Goal: Task Accomplishment & Management: Complete application form

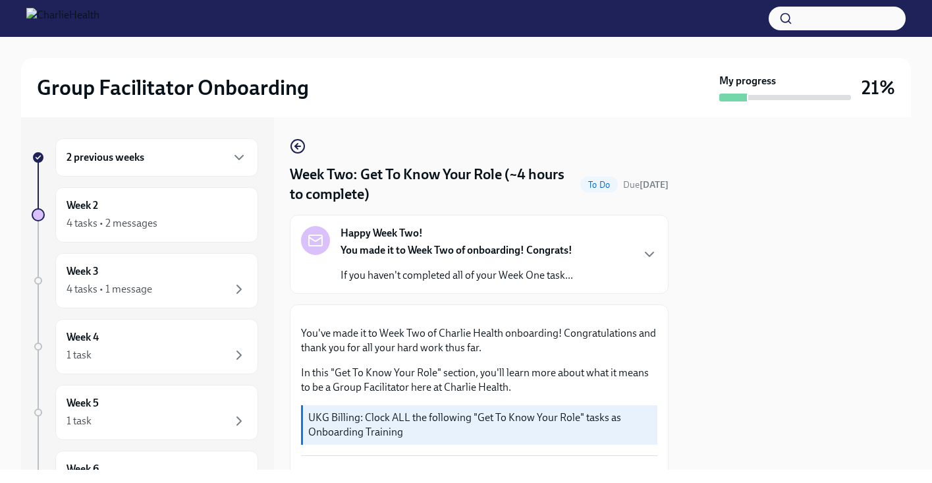
click at [168, 146] on div "2 previous weeks" at bounding box center [156, 157] width 203 height 38
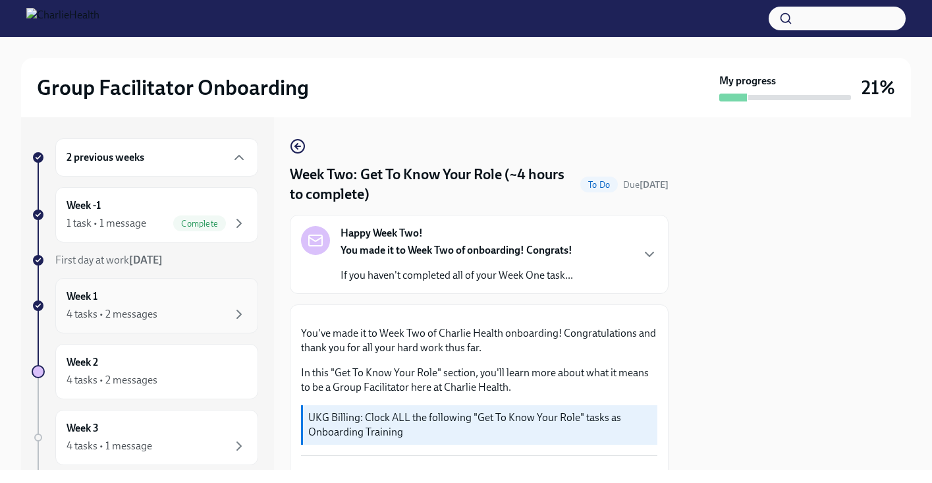
click at [131, 319] on div "4 tasks • 2 messages" at bounding box center [112, 314] width 91 height 14
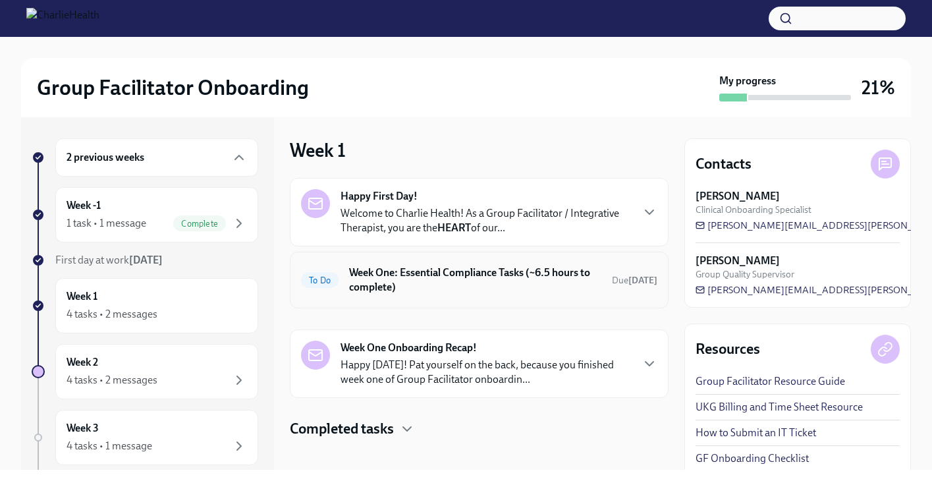
click at [443, 259] on div "To Do Week One: Essential Compliance Tasks (~6.5 hours to complete) Due [DATE]" at bounding box center [479, 280] width 379 height 57
click at [440, 278] on h6 "Week One: Essential Compliance Tasks (~6.5 hours to complete)" at bounding box center [475, 279] width 252 height 29
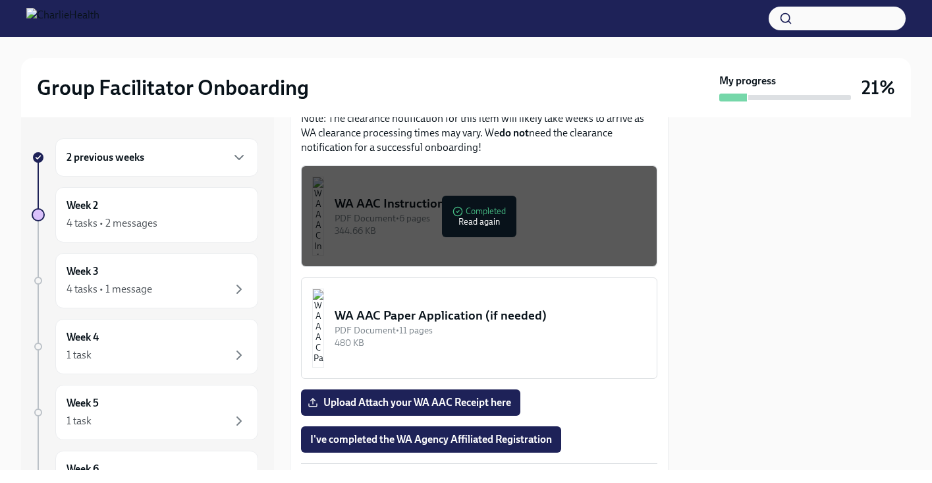
scroll to position [1199, 0]
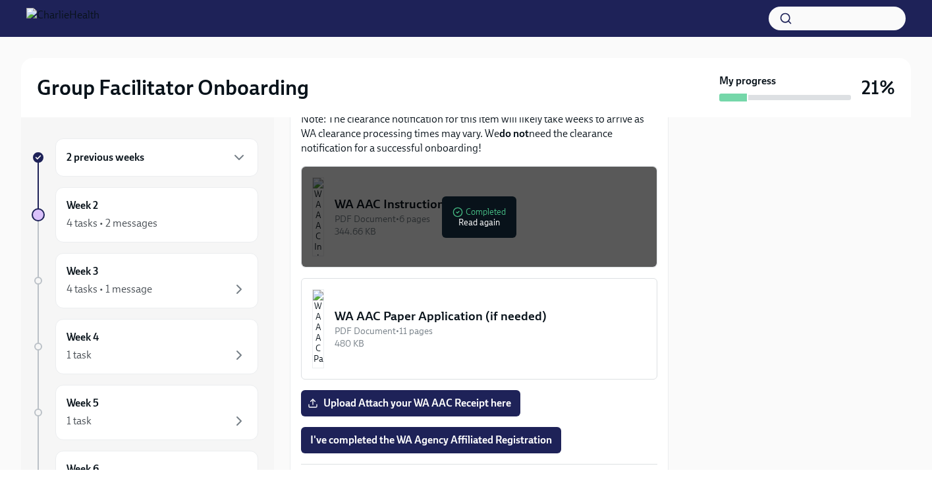
click at [414, 238] on div "WA AAC Instructions PDF Document • 6 pages 344.66 KB" at bounding box center [491, 217] width 312 height 42
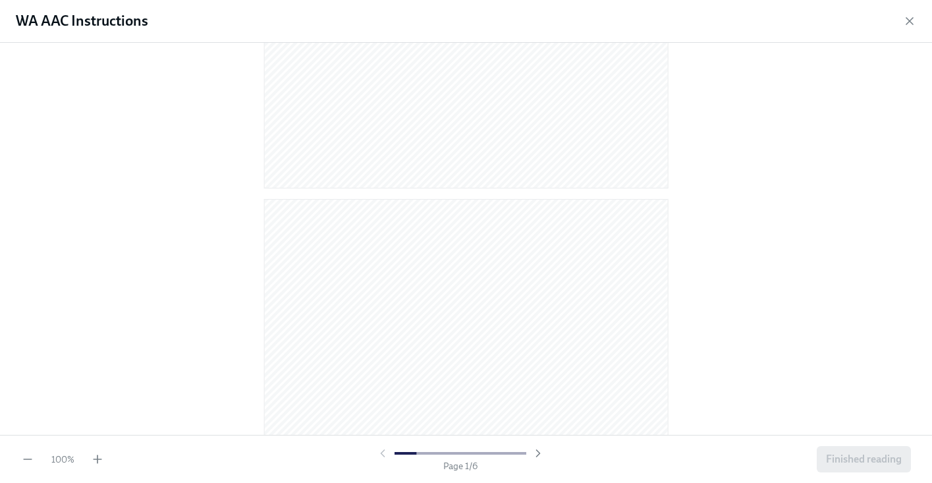
scroll to position [414, 0]
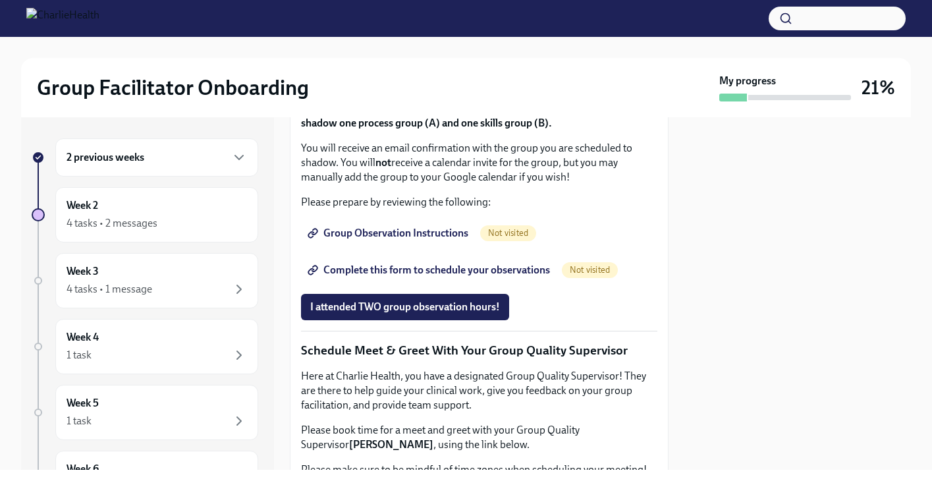
scroll to position [906, 0]
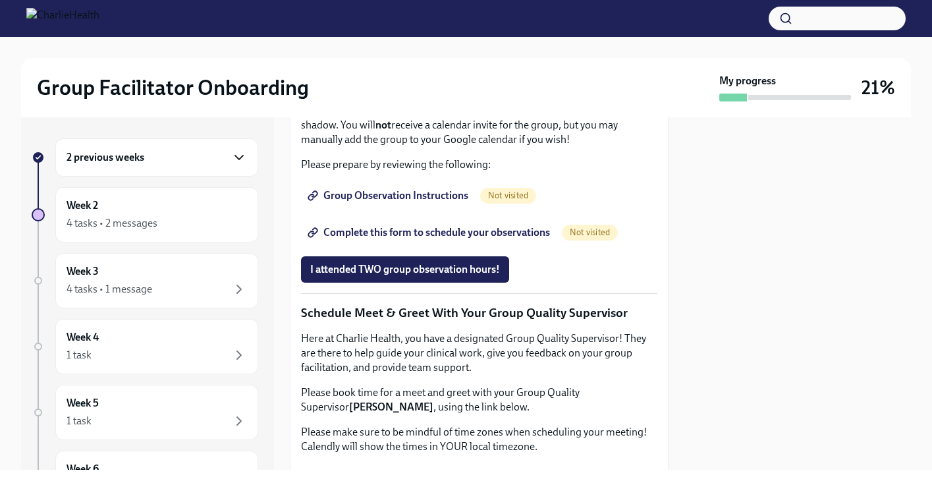
click at [235, 157] on icon "button" at bounding box center [239, 157] width 8 height 4
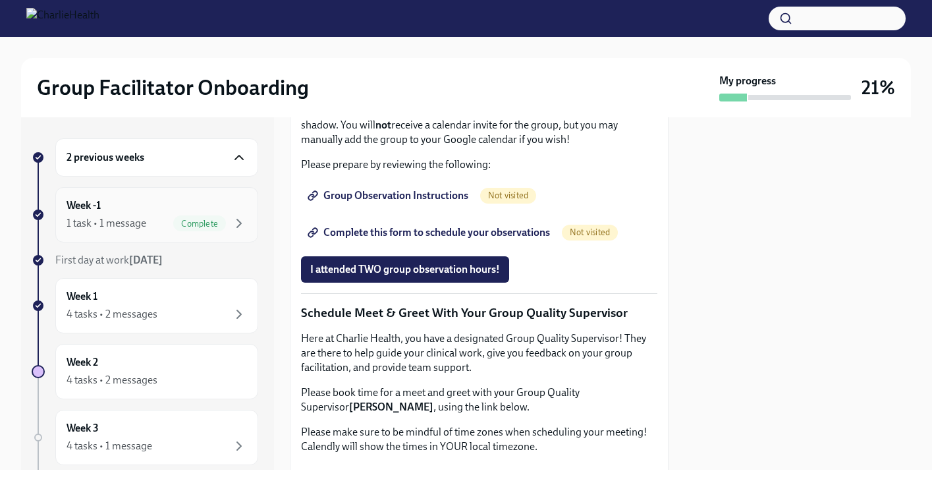
click at [175, 219] on span "Complete" at bounding box center [199, 224] width 53 height 10
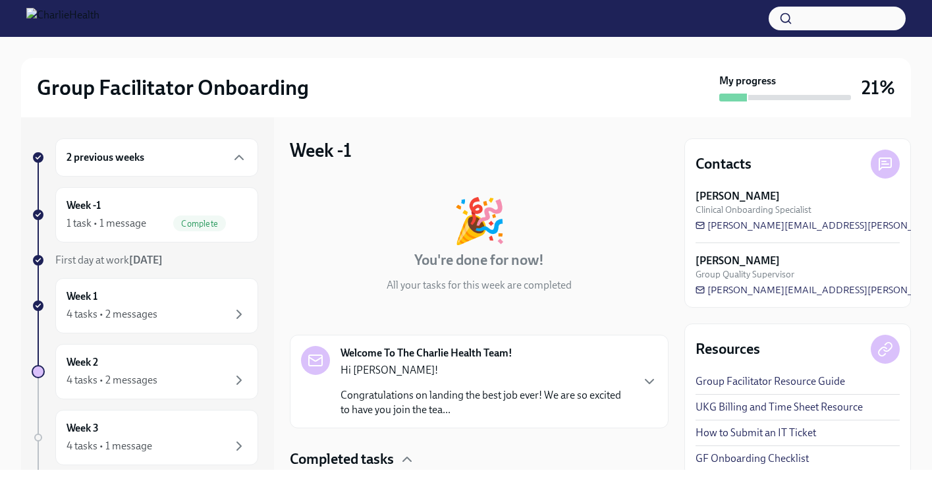
click at [542, 391] on p "Congratulations on landing the best job ever! We are so excited to have you joi…" at bounding box center [486, 402] width 290 height 29
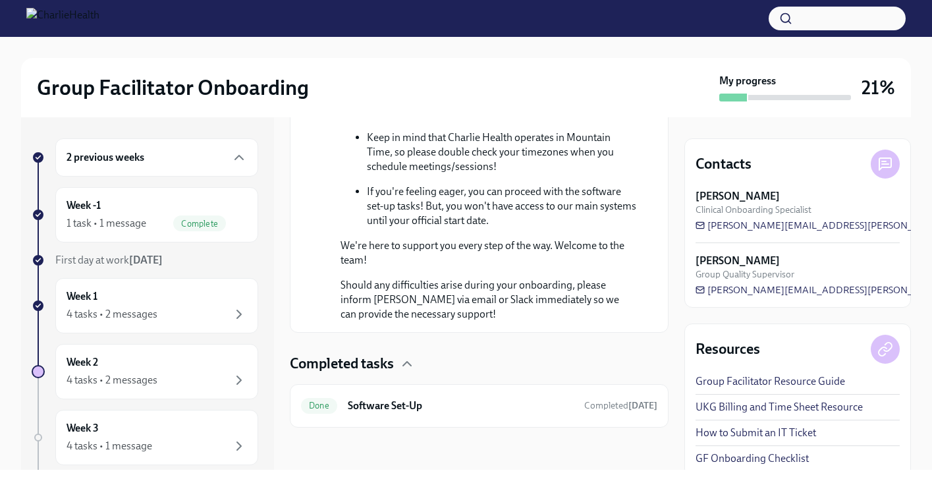
scroll to position [532, 0]
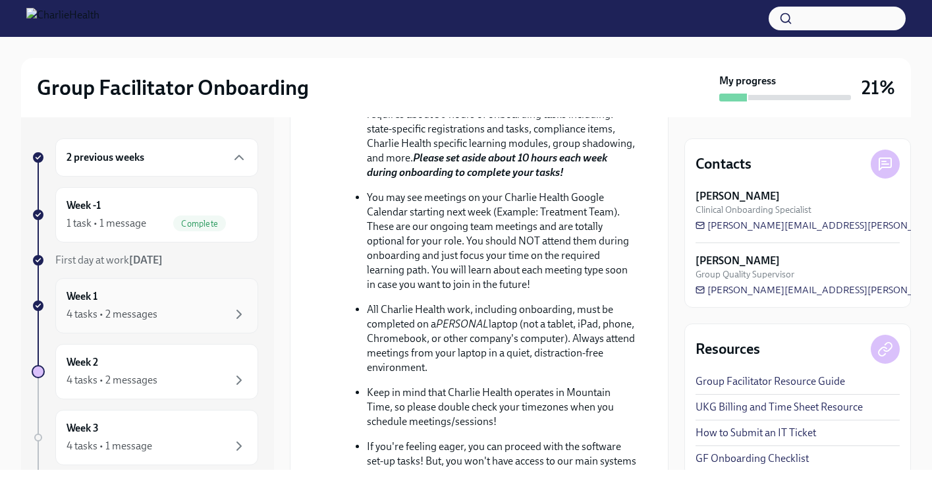
click at [132, 321] on div "4 tasks • 2 messages" at bounding box center [112, 314] width 91 height 14
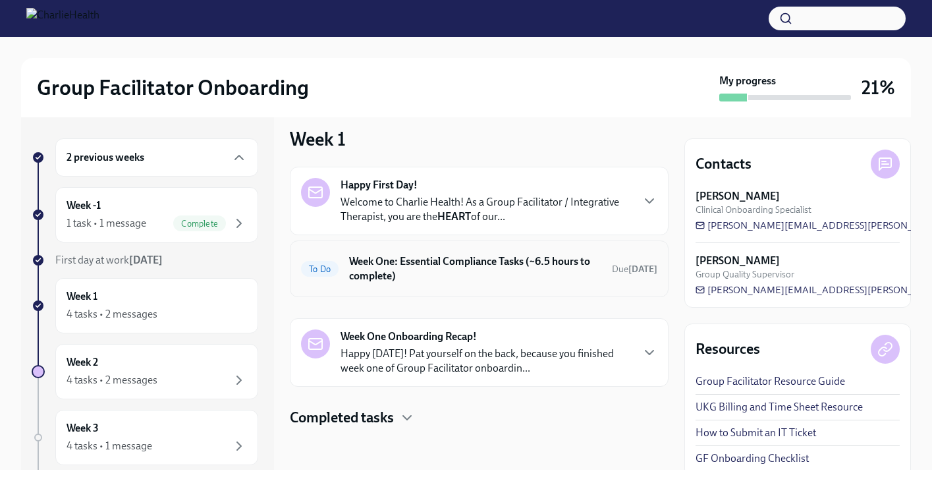
click at [454, 258] on h6 "Week One: Essential Compliance Tasks (~6.5 hours to complete)" at bounding box center [475, 268] width 252 height 29
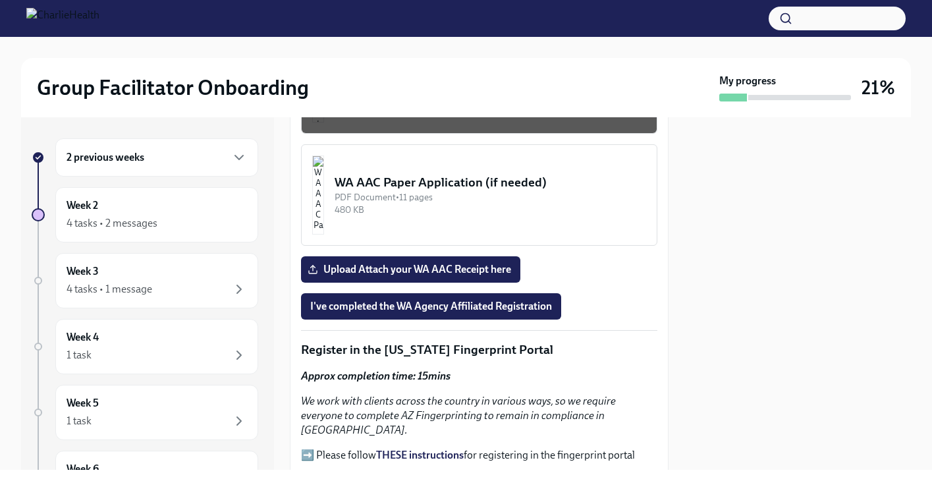
scroll to position [1346, 0]
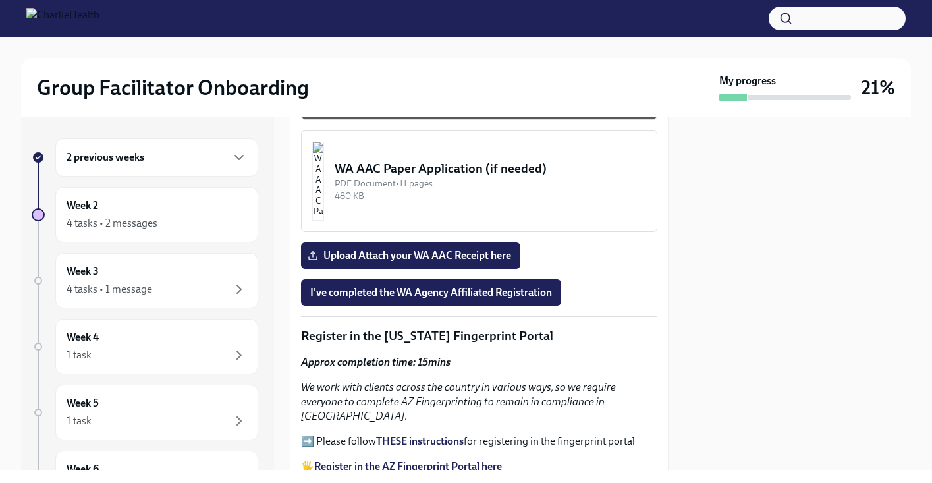
click at [414, 120] on button "WA AAC Instructions PDF Document • 6 pages 344.66 KB Completed Read again" at bounding box center [479, 68] width 356 height 101
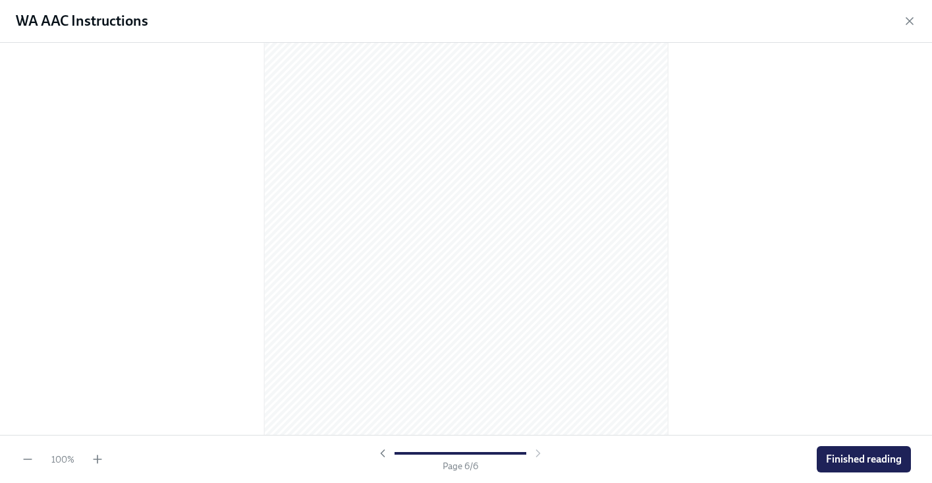
scroll to position [2820, 0]
click at [889, 470] on button "Finished reading" at bounding box center [864, 459] width 94 height 26
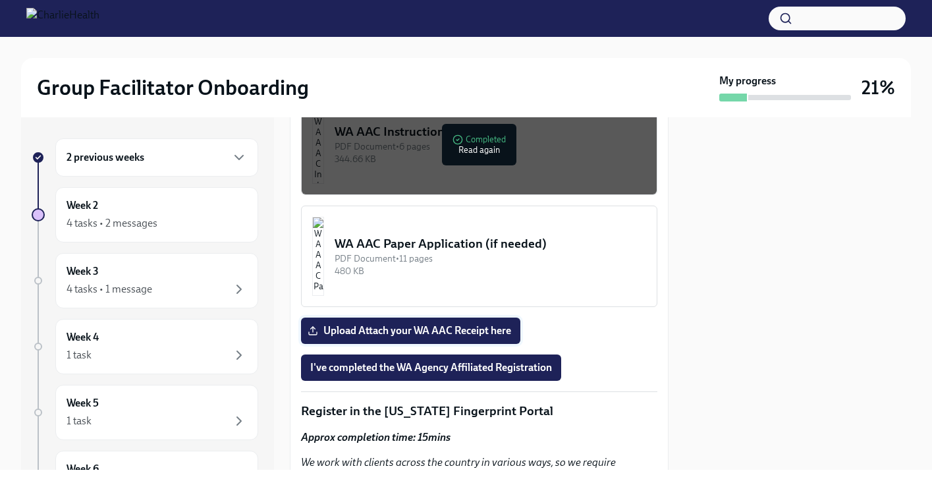
click at [472, 337] on span "Upload Attach your WA AAC Receipt here" at bounding box center [410, 330] width 201 height 13
click at [0, 0] on input "Upload Attach your WA AAC Receipt here" at bounding box center [0, 0] width 0 height 0
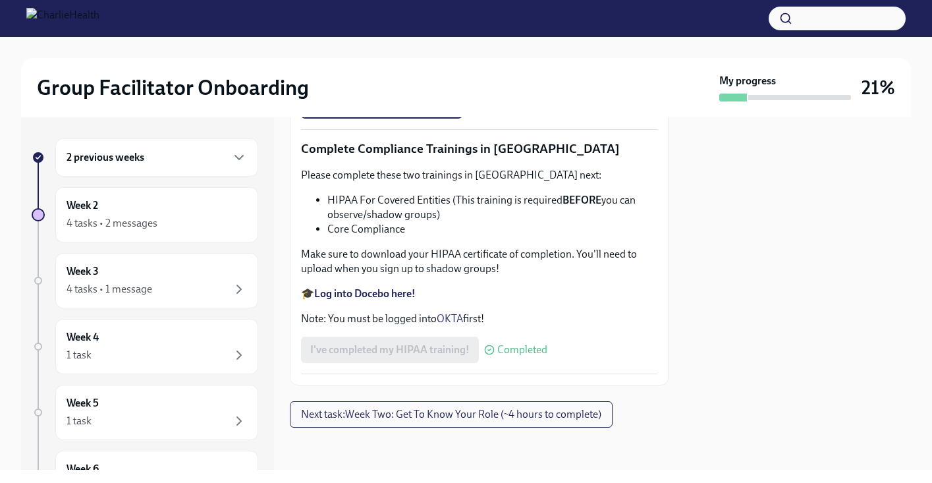
scroll to position [3215, 0]
click at [554, 411] on span "Next task : Week Two: Get To Know Your Role (~4 hours to complete)" at bounding box center [451, 414] width 300 height 13
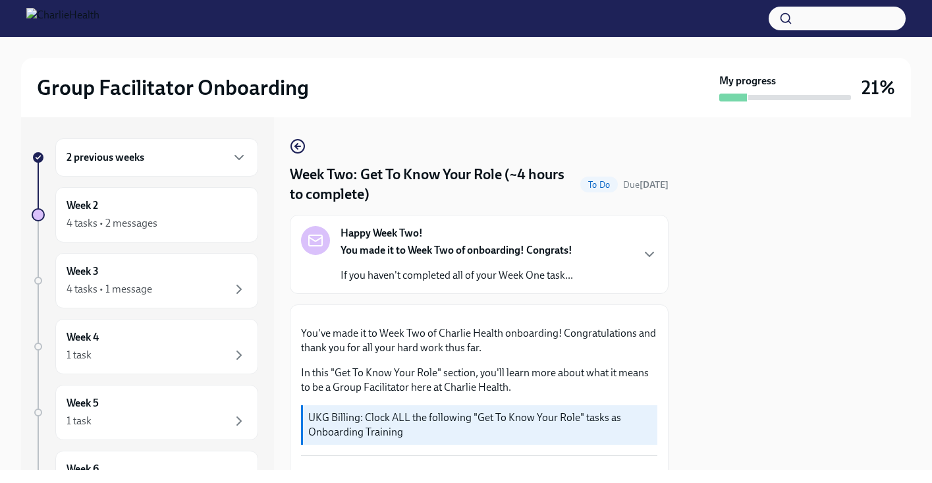
click at [120, 314] on div "2 previous weeks Week 2 4 tasks • 2 messages Week 3 4 tasks • 1 message Week 4 …" at bounding box center [145, 360] width 227 height 445
click at [169, 160] on div "2 previous weeks" at bounding box center [157, 158] width 180 height 16
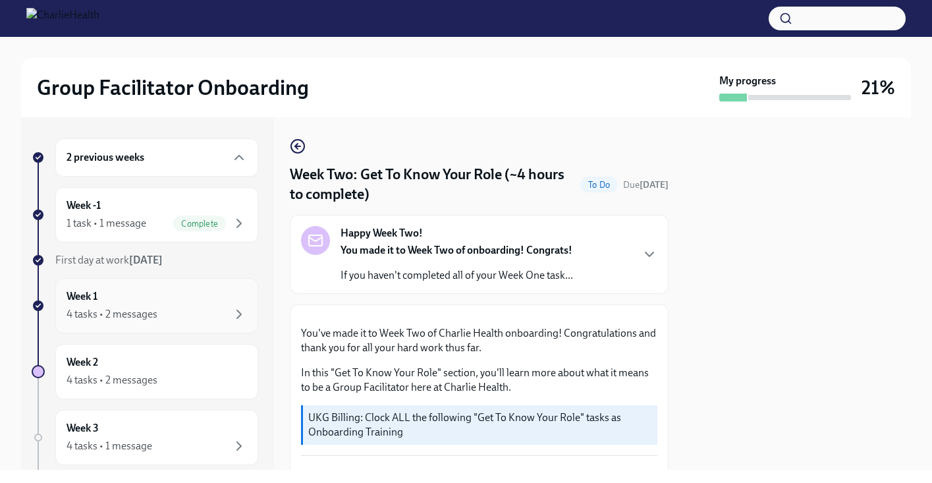
click at [156, 303] on div "Week 1 4 tasks • 2 messages" at bounding box center [157, 305] width 180 height 33
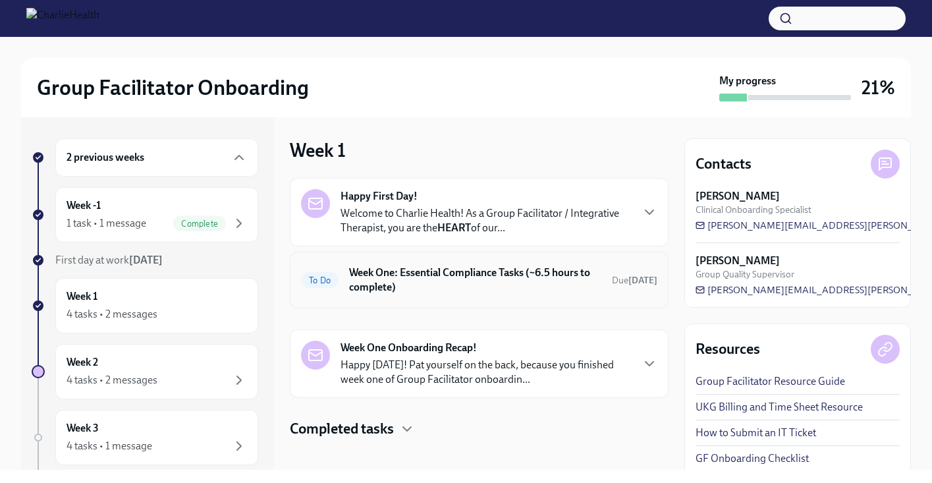
click at [631, 289] on div "To Do Week One: Essential Compliance Tasks (~6.5 hours to complete) Due [DATE]" at bounding box center [479, 280] width 356 height 34
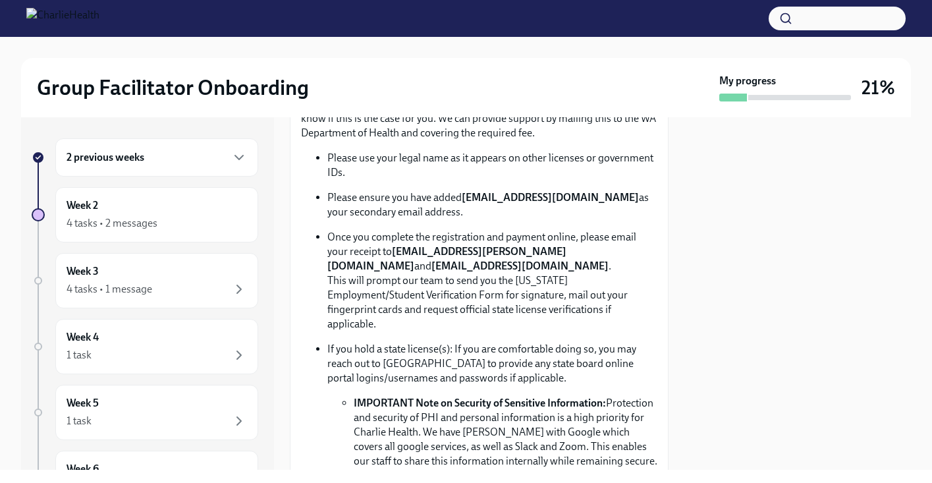
scroll to position [750, 0]
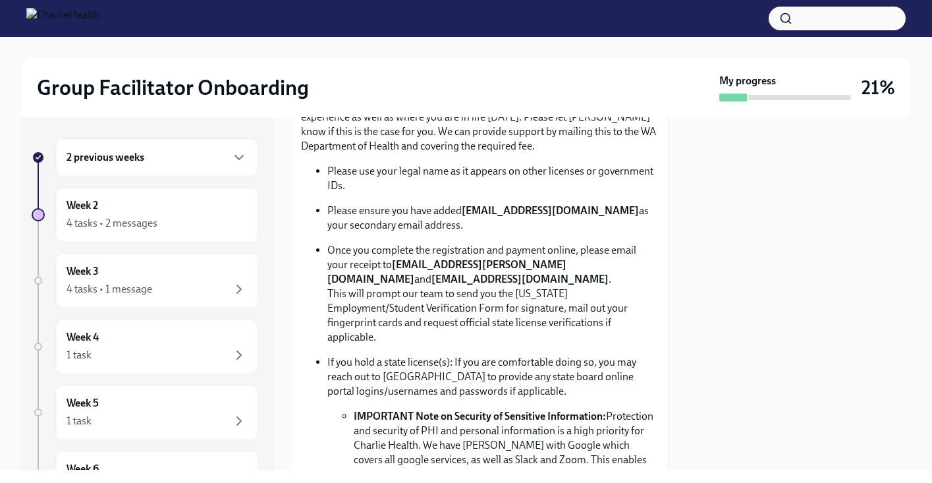
click at [393, 290] on p "Once you complete the registration and payment online, please email your receip…" at bounding box center [492, 293] width 330 height 101
drag, startPoint x: 395, startPoint y: 290, endPoint x: 559, endPoint y: 290, distance: 164.7
click at [559, 285] on strong "[EMAIL_ADDRESS][PERSON_NAME][DOMAIN_NAME]" at bounding box center [446, 271] width 239 height 27
copy strong "[EMAIL_ADDRESS][PERSON_NAME][DOMAIN_NAME]"
drag, startPoint x: 333, startPoint y: 302, endPoint x: 468, endPoint y: 301, distance: 134.4
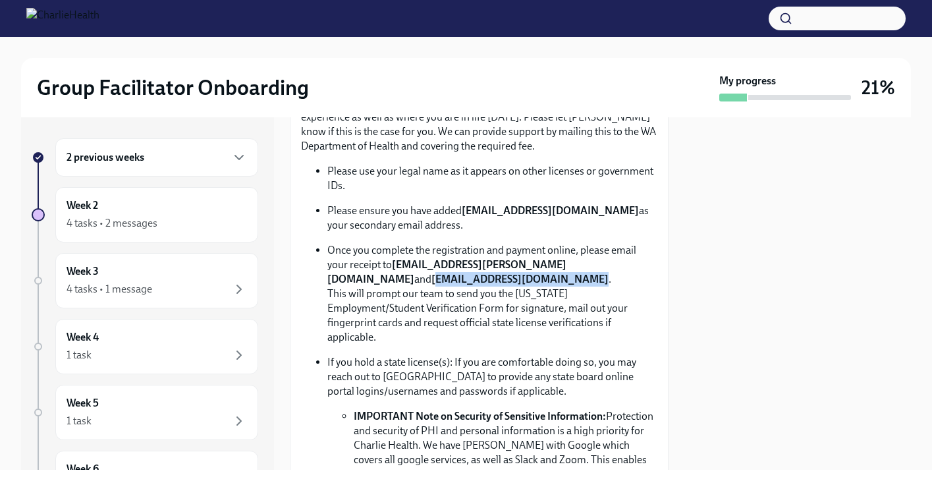
click at [470, 285] on strong "[EMAIL_ADDRESS][DOMAIN_NAME]" at bounding box center [519, 279] width 177 height 13
click at [337, 327] on p "Once you complete the registration and payment online, please email your receip…" at bounding box center [492, 293] width 330 height 101
drag, startPoint x: 329, startPoint y: 304, endPoint x: 508, endPoint y: 300, distance: 179.2
click at [508, 300] on p "Once you complete the registration and payment online, please email your receip…" at bounding box center [492, 293] width 330 height 101
copy p "[EMAIL_ADDRESS][DOMAIN_NAME] ."
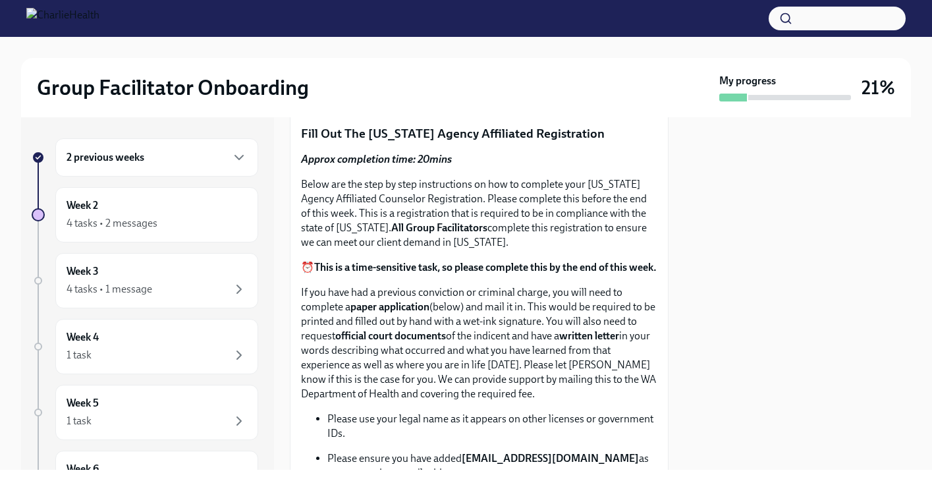
scroll to position [435, 0]
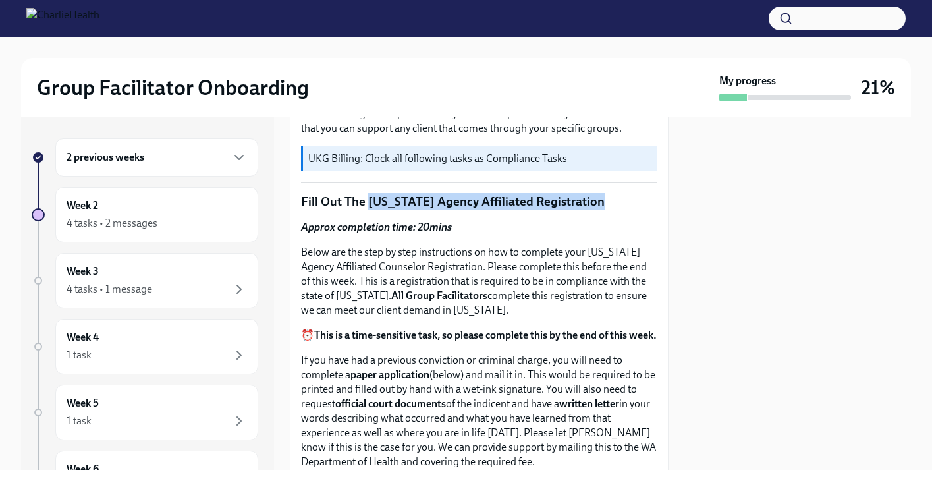
drag, startPoint x: 371, startPoint y: 208, endPoint x: 597, endPoint y: 211, distance: 226.6
click at [597, 210] on p "Fill Out The [US_STATE] Agency Affiliated Registration" at bounding box center [479, 201] width 356 height 17
copy p "[US_STATE] Agency Affiliated Registration"
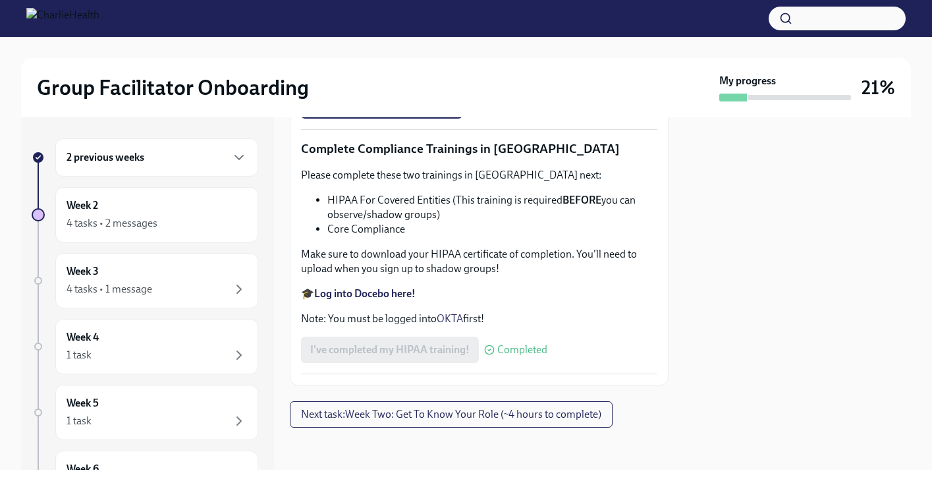
scroll to position [3215, 0]
click at [553, 408] on span "Next task : Week Two: Get To Know Your Role (~4 hours to complete)" at bounding box center [451, 414] width 300 height 13
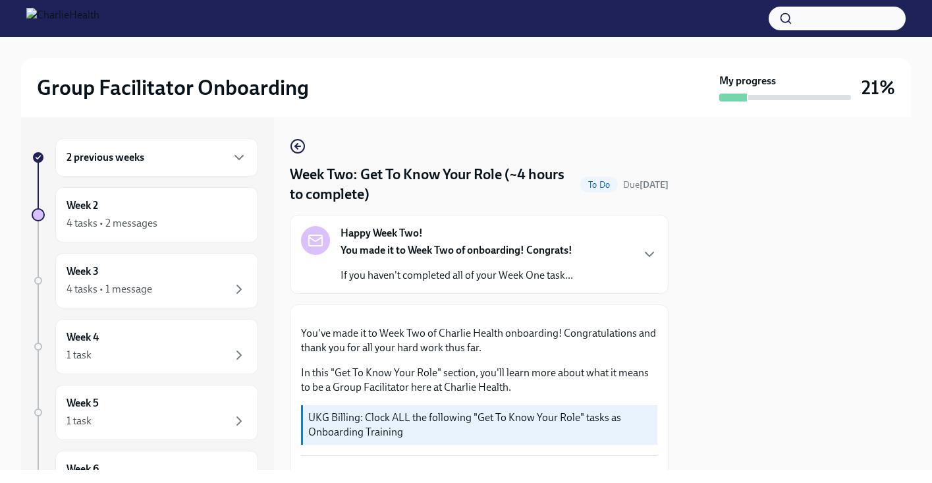
click at [160, 163] on div "2 previous weeks" at bounding box center [157, 158] width 180 height 16
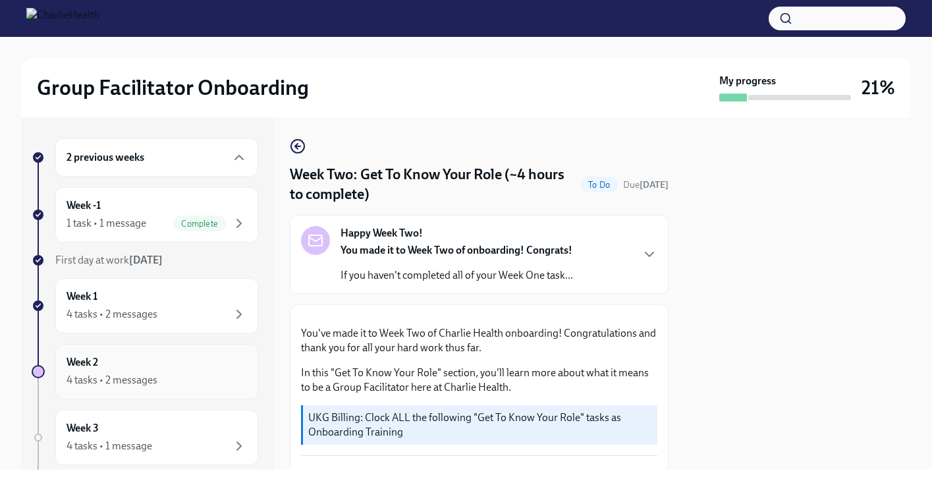
click at [137, 383] on div "4 tasks • 2 messages" at bounding box center [112, 380] width 91 height 14
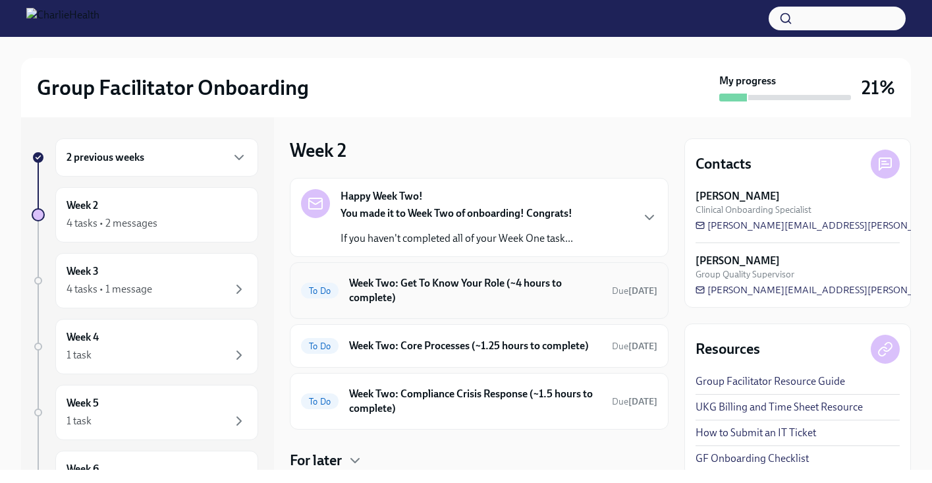
click at [433, 289] on h6 "Week Two: Get To Know Your Role (~4 hours to complete)" at bounding box center [475, 290] width 252 height 29
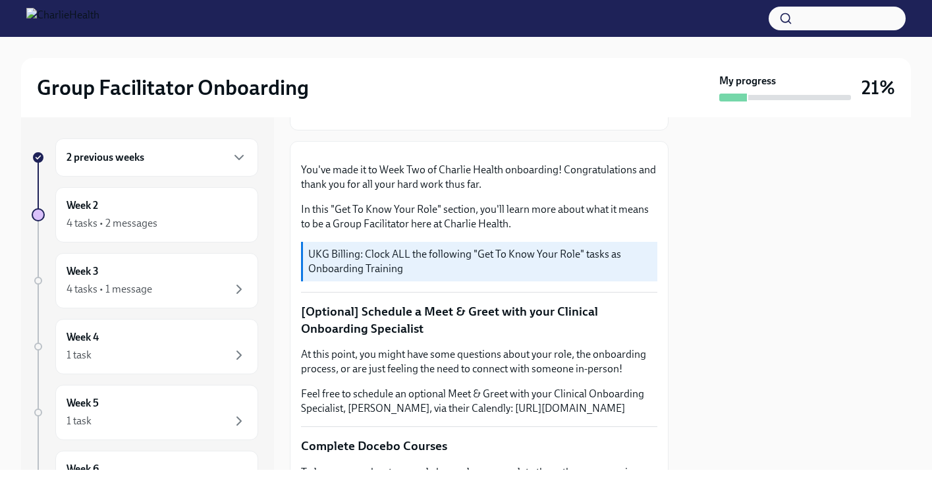
scroll to position [49, 0]
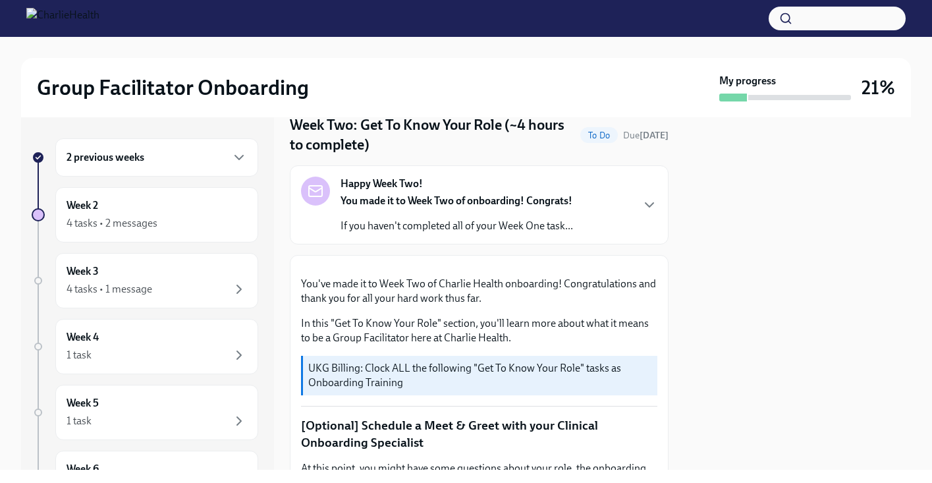
click at [592, 217] on div "Happy Week Two! You made it to Week Two of onboarding! Congrats! If you haven't…" at bounding box center [479, 205] width 356 height 57
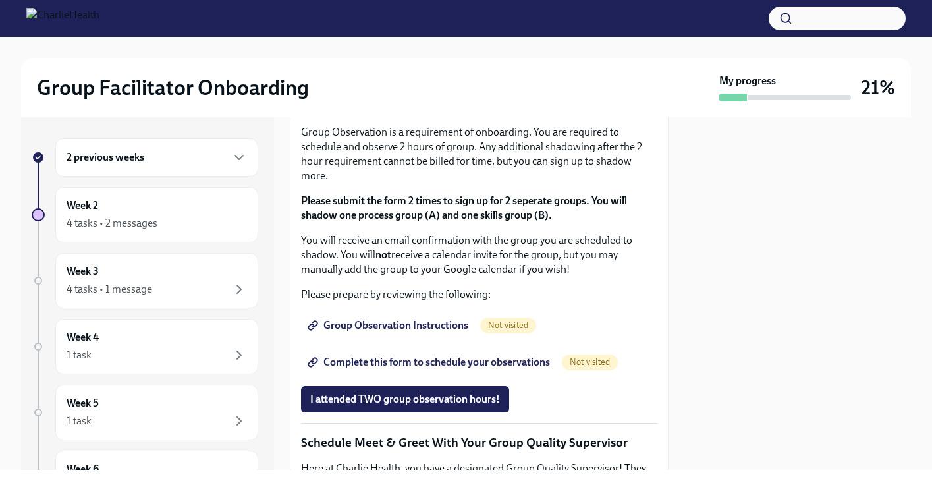
scroll to position [1110, 0]
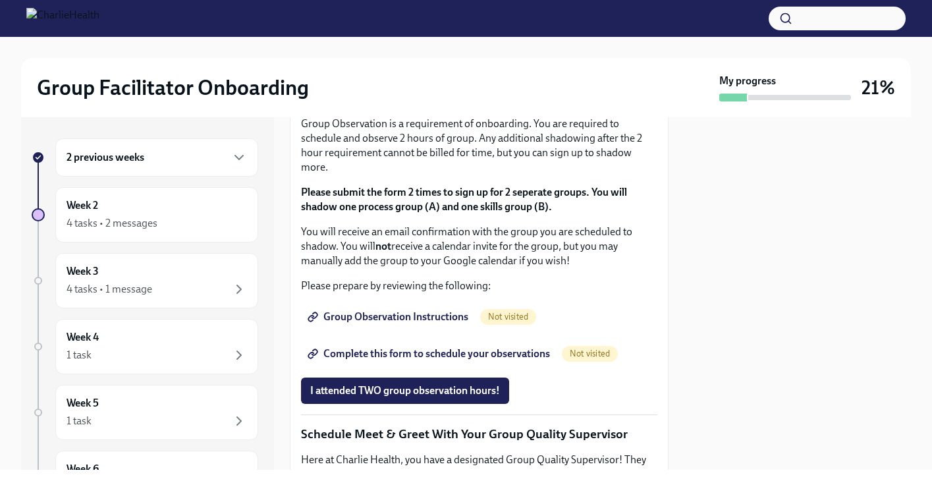
drag, startPoint x: 323, startPoint y: 294, endPoint x: 430, endPoint y: 327, distance: 111.9
